Goal: Information Seeking & Learning: Learn about a topic

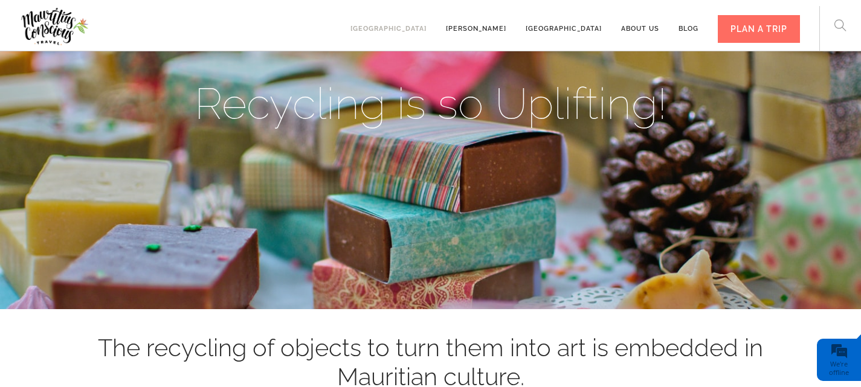
scroll to position [1157, 0]
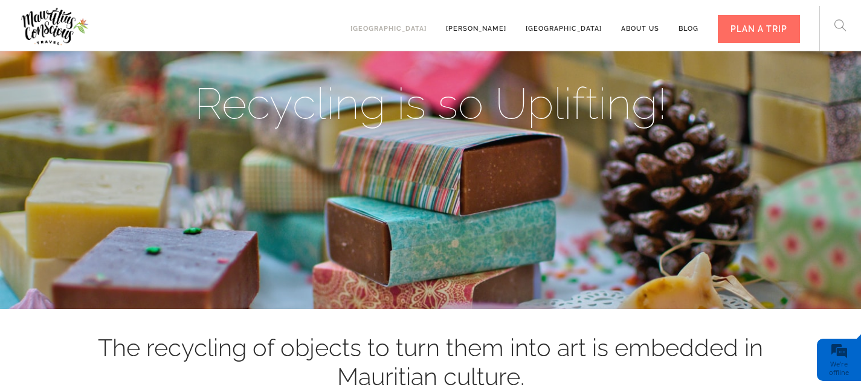
click at [427, 27] on link "[GEOGRAPHIC_DATA]" at bounding box center [389, 23] width 76 height 33
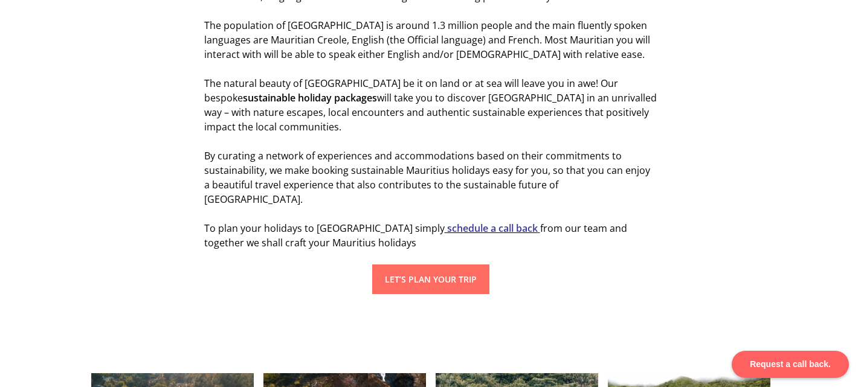
scroll to position [1209, 0]
